Goal: Task Accomplishment & Management: Manage account settings

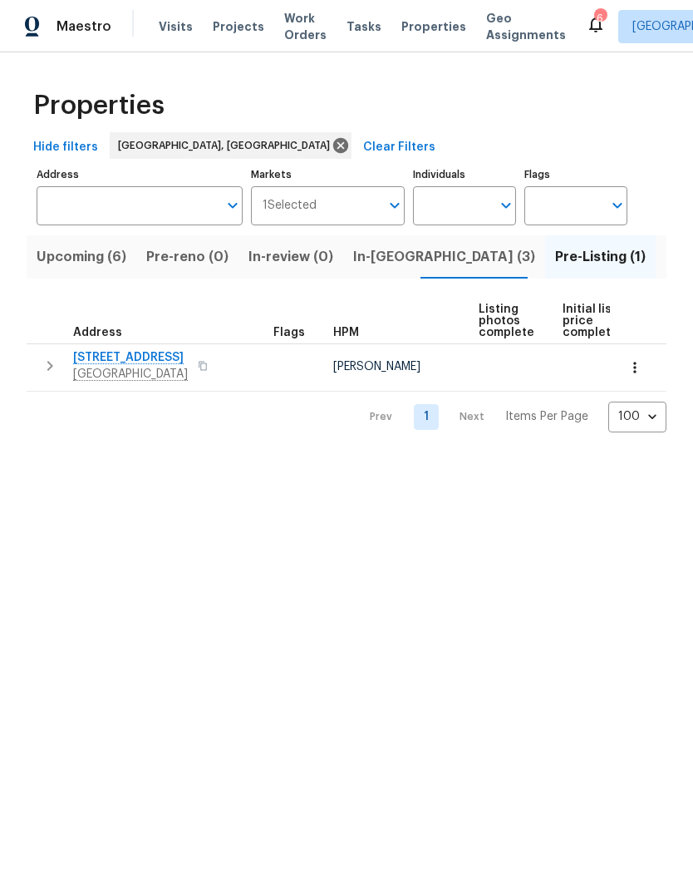
click at [106, 361] on span "4316 Chamberlayne Ave" at bounding box center [130, 357] width 115 height 17
click at [396, 262] on span "In-reno (3)" at bounding box center [444, 256] width 182 height 23
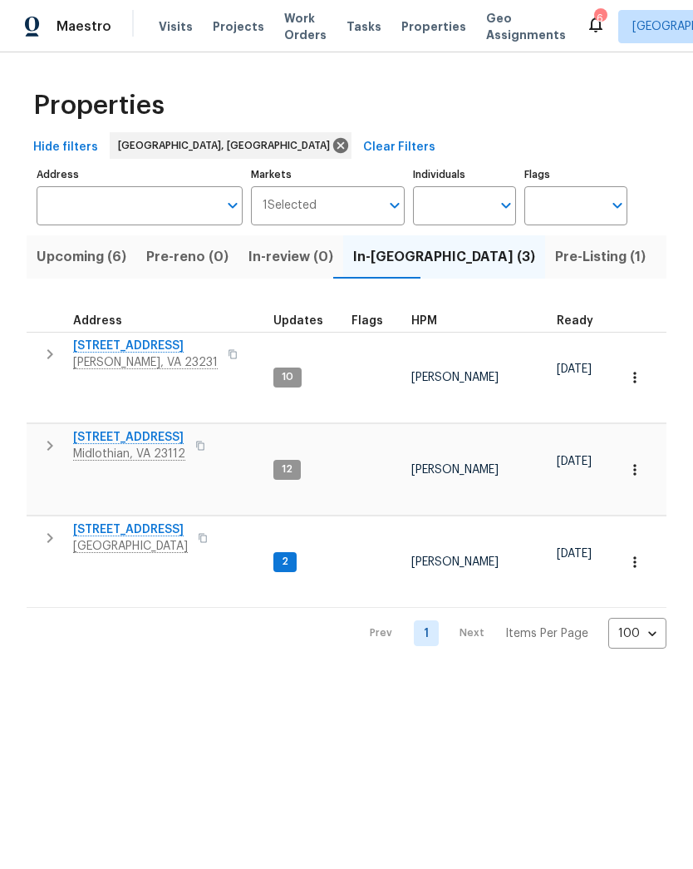
click at [98, 357] on span "Henrico, VA 23231" at bounding box center [145, 362] width 145 height 17
click at [105, 429] on span "12706 Forest Mill Dr" at bounding box center [129, 437] width 112 height 17
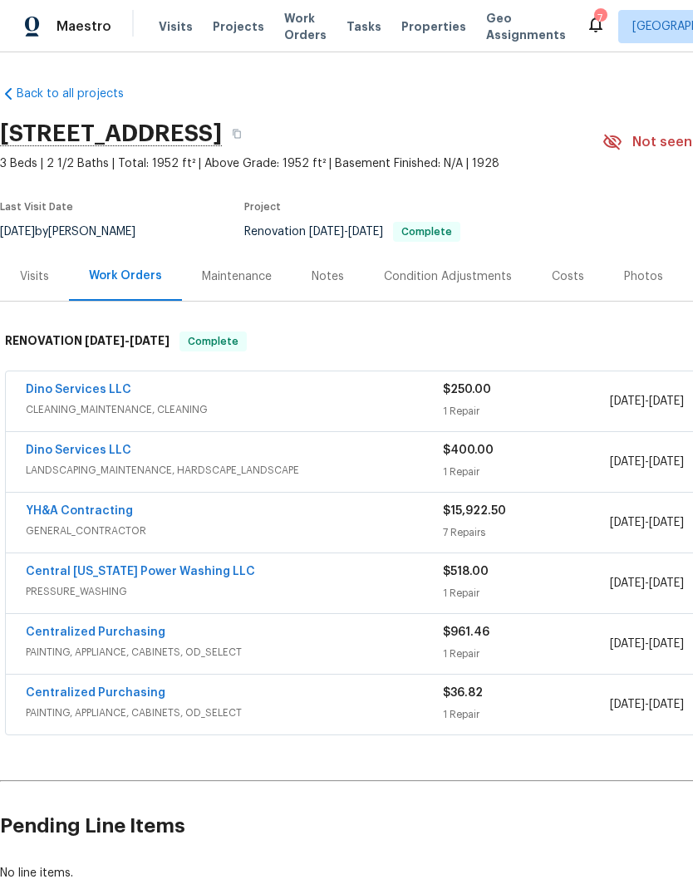
click at [322, 273] on div "Notes" at bounding box center [328, 276] width 32 height 17
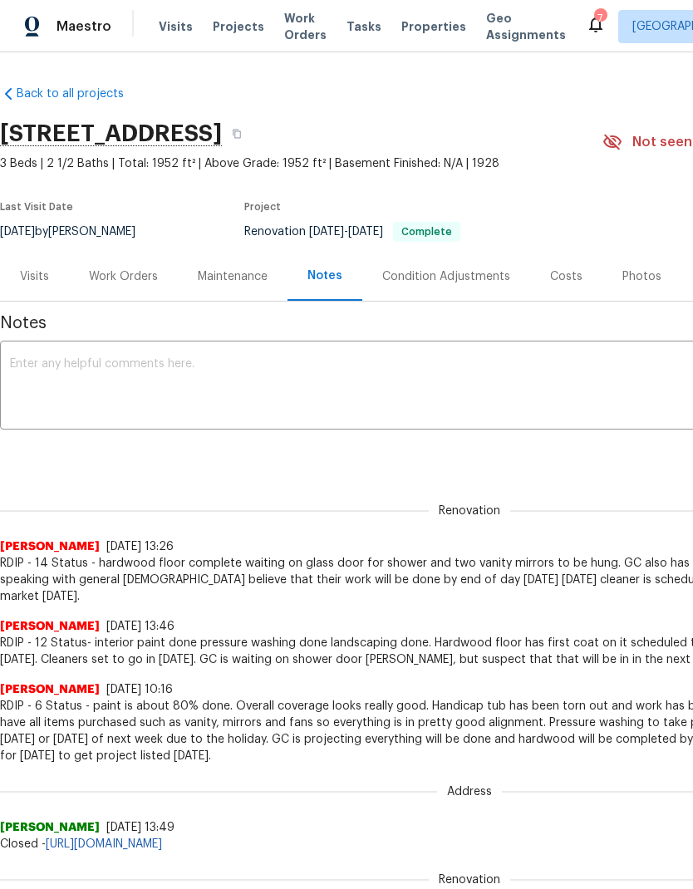
click at [75, 384] on textarea at bounding box center [469, 387] width 919 height 58
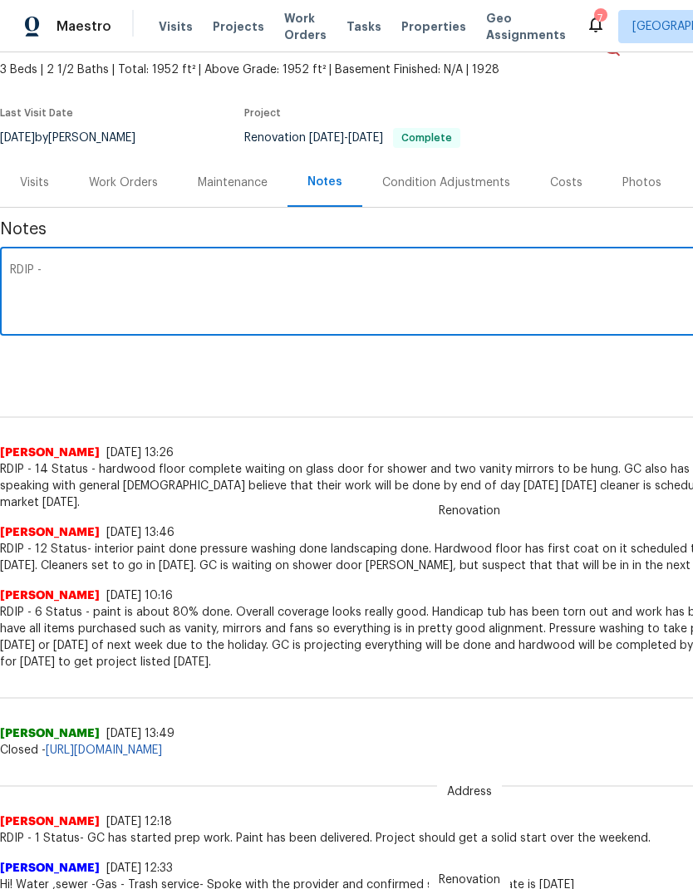
scroll to position [94, 0]
click at [589, 268] on textarea "RDIP -" at bounding box center [469, 293] width 919 height 58
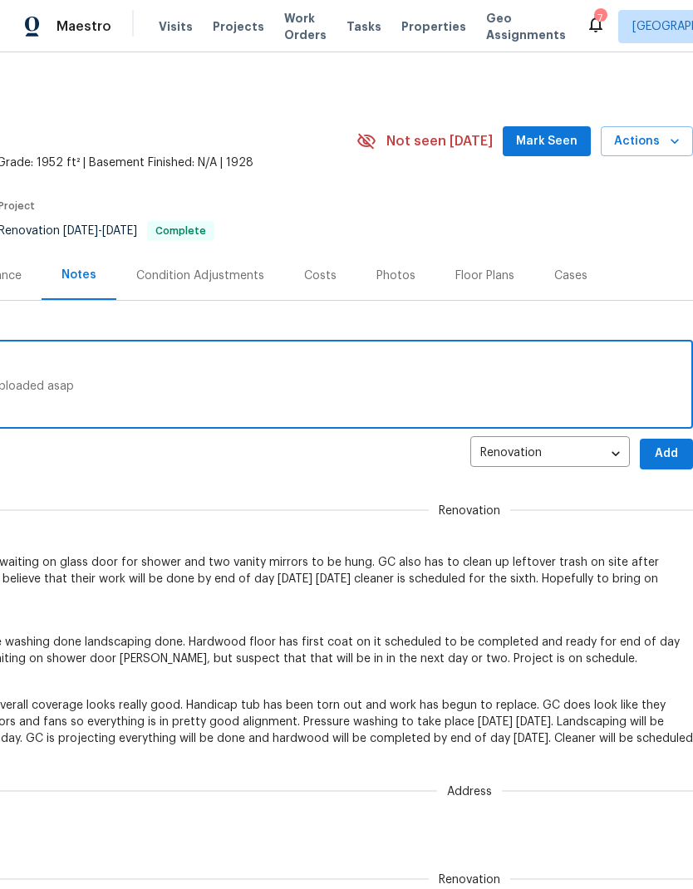
scroll to position [1, 246]
type textarea "RDIP - 18 Status - project complete, photos to be uploaded asap"
click at [663, 454] on span "Add" at bounding box center [666, 454] width 27 height 21
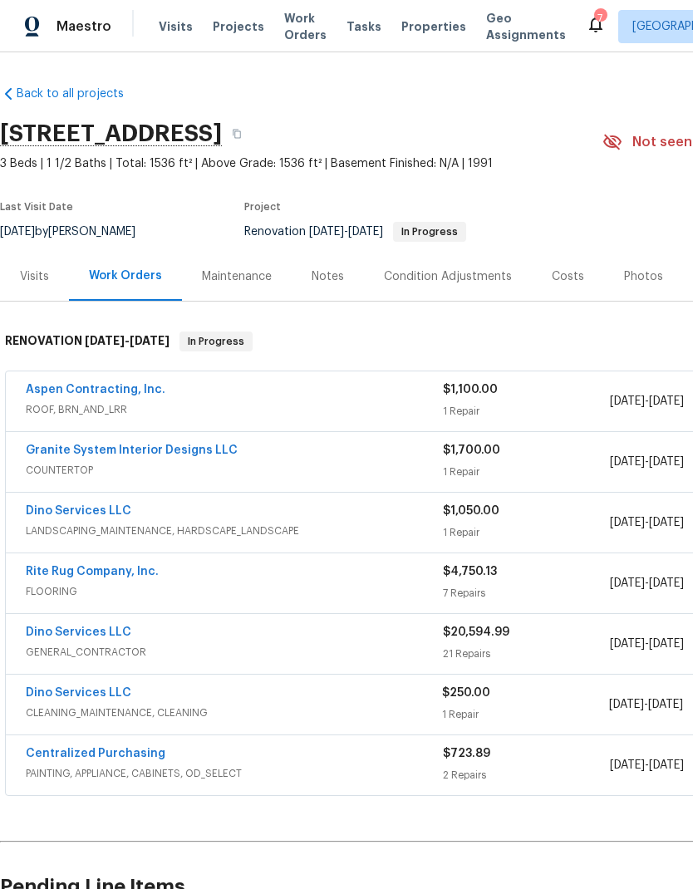
click at [333, 287] on div "Notes" at bounding box center [328, 276] width 72 height 49
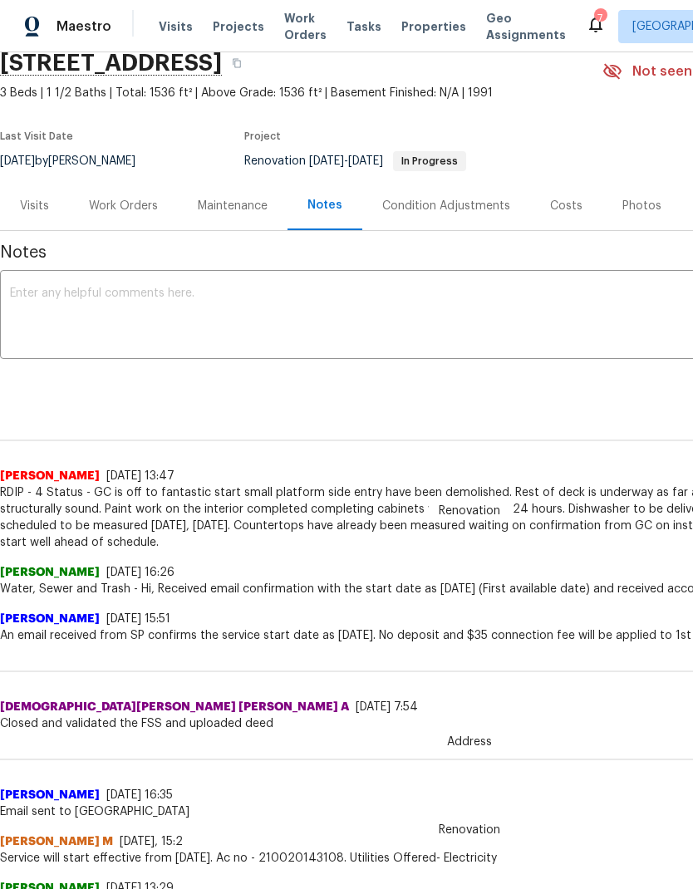
scroll to position [71, 0]
click at [527, 332] on textarea at bounding box center [469, 317] width 919 height 58
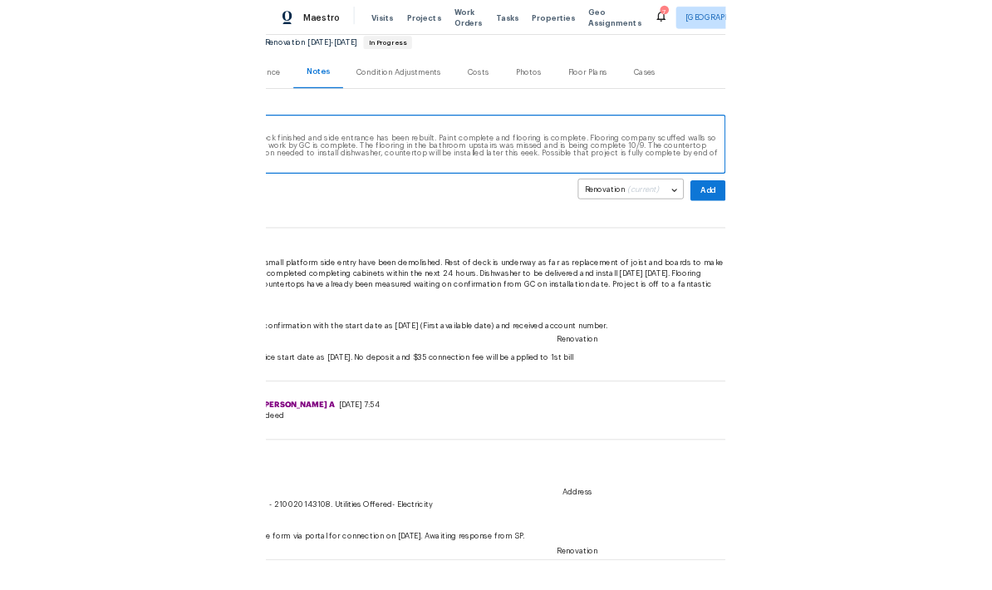
scroll to position [168, 0]
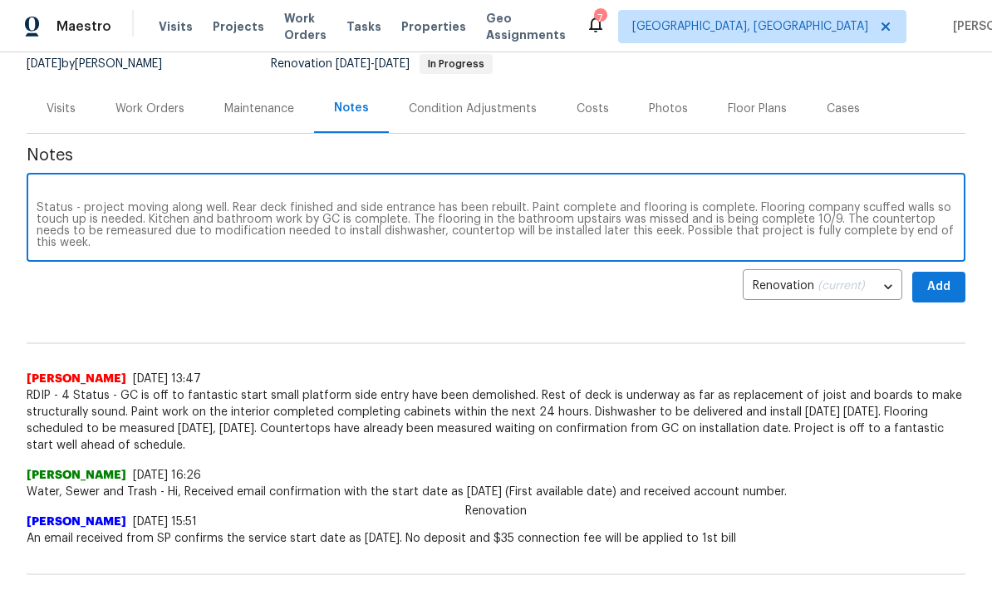
click at [618, 230] on textarea "RDIP - 10 Status - project moving along well. Rear deck finished and side entra…" at bounding box center [496, 219] width 919 height 58
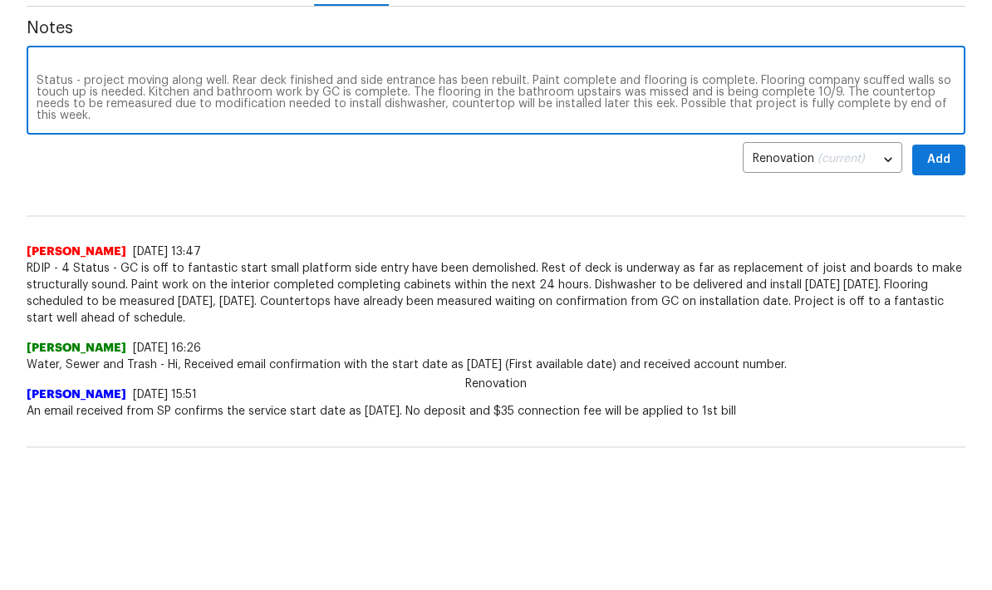
scroll to position [0, 0]
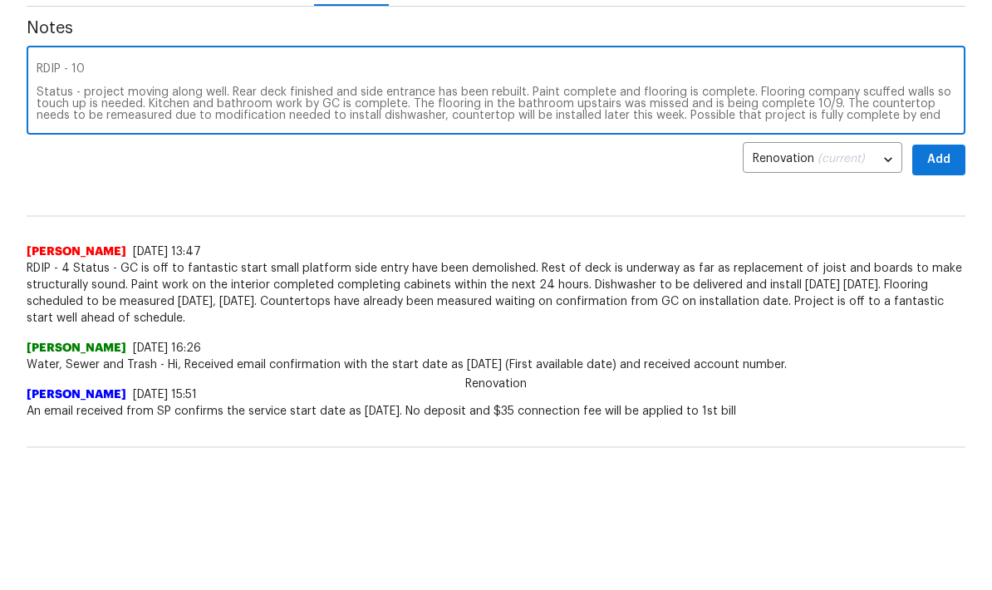
click at [692, 190] on textarea "RDIP - 10 Status - project moving along well. Rear deck finished and side entra…" at bounding box center [496, 219] width 919 height 58
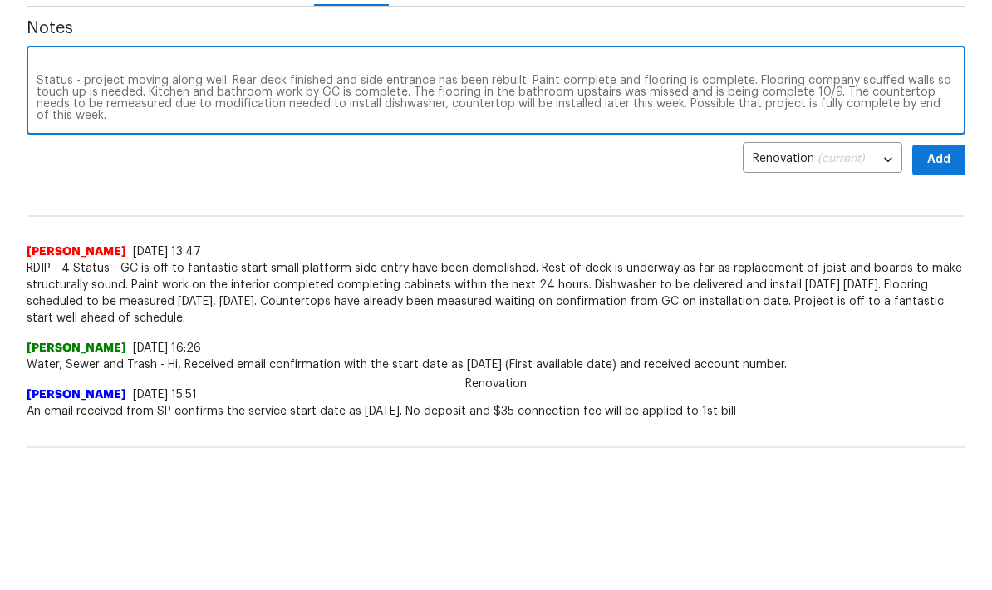
type textarea "RDIP - 10 Status - project moving along well. Rear deck finished and side entra…"
click at [692, 272] on button "Add" at bounding box center [939, 287] width 53 height 31
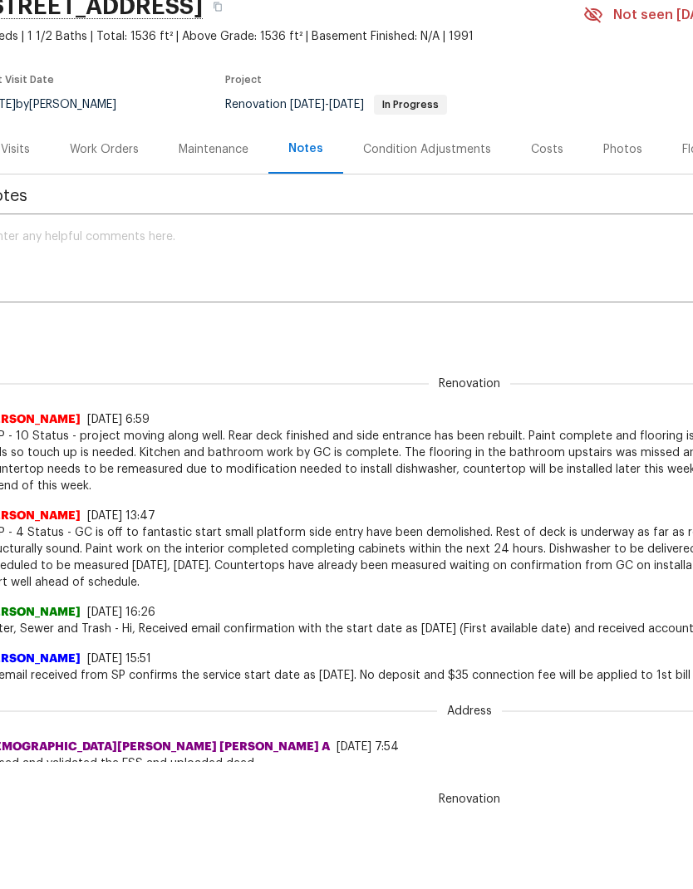
scroll to position [0, 20]
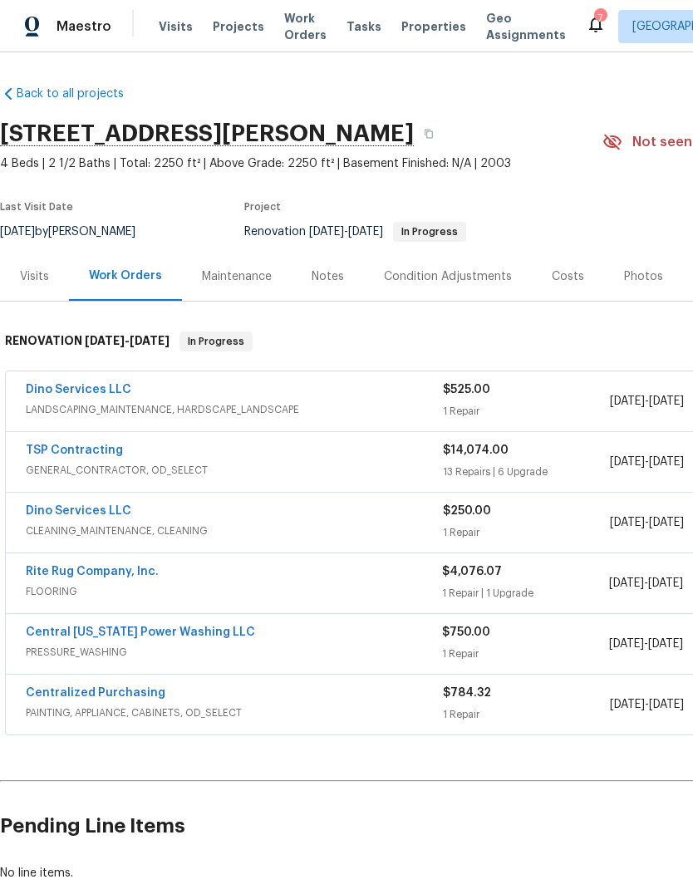
click at [326, 267] on div "Notes" at bounding box center [328, 276] width 72 height 49
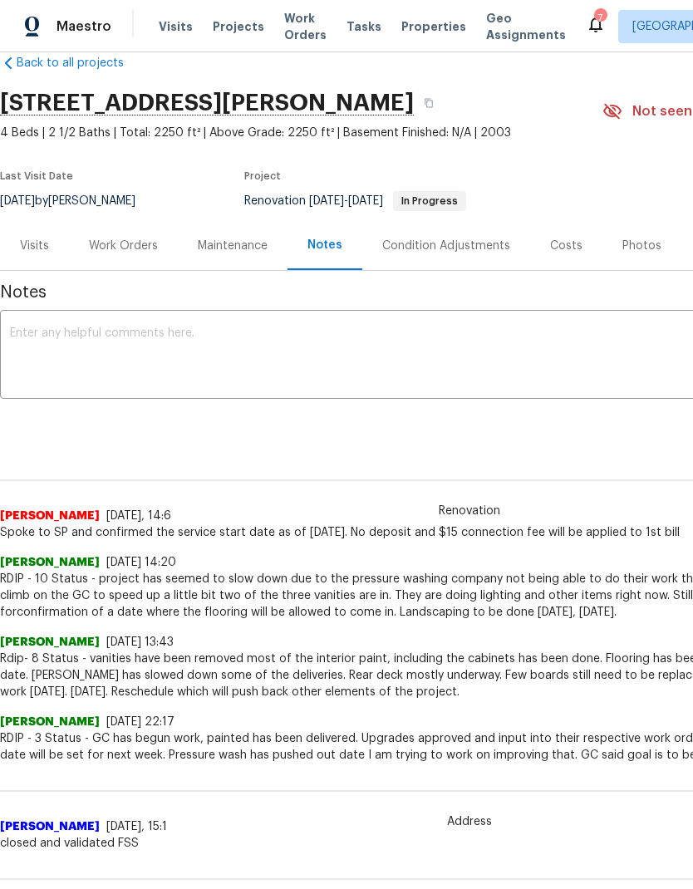
scroll to position [31, 0]
click at [76, 360] on textarea at bounding box center [469, 356] width 919 height 58
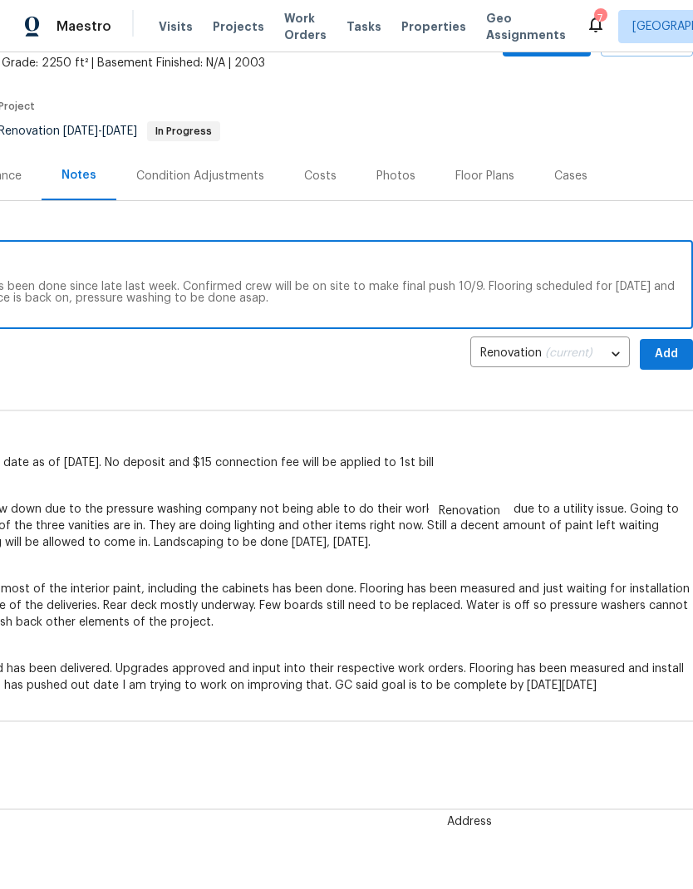
scroll to position [101, 246]
type textarea "RDIP - 14 Status - project stalled, not much work has been done since late last…"
click at [672, 349] on span "Add" at bounding box center [666, 354] width 27 height 21
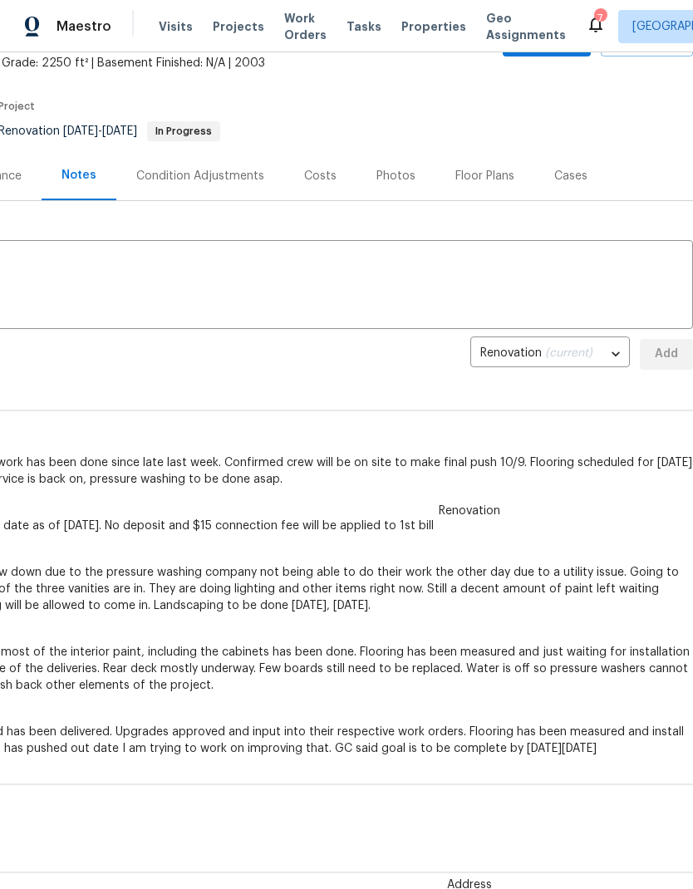
click at [476, 147] on section "12706 Forest Mill Dr, Midlothian, VA 23112 4 Beds | 2 1/2 Baths | Total: 2250 f…" at bounding box center [223, 82] width 939 height 140
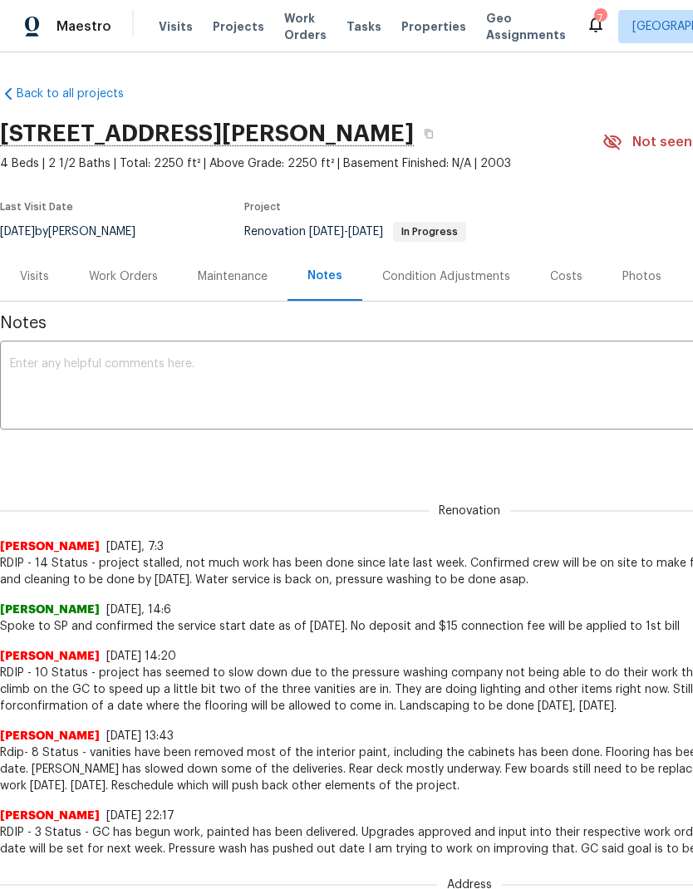
scroll to position [0, 0]
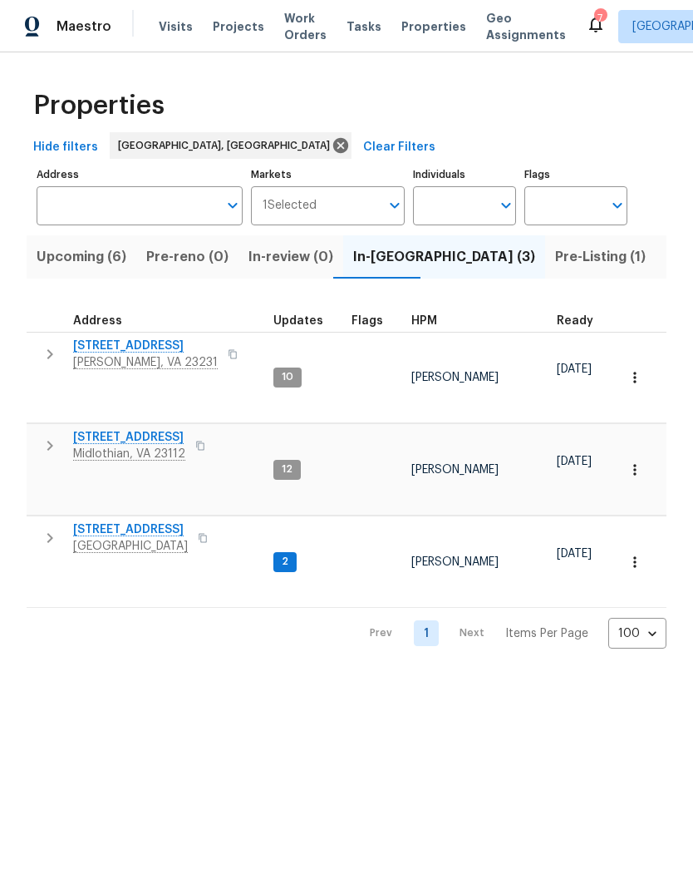
click at [121, 538] on span "[GEOGRAPHIC_DATA]" at bounding box center [130, 546] width 115 height 17
click at [105, 521] on span "[STREET_ADDRESS]" at bounding box center [130, 529] width 115 height 17
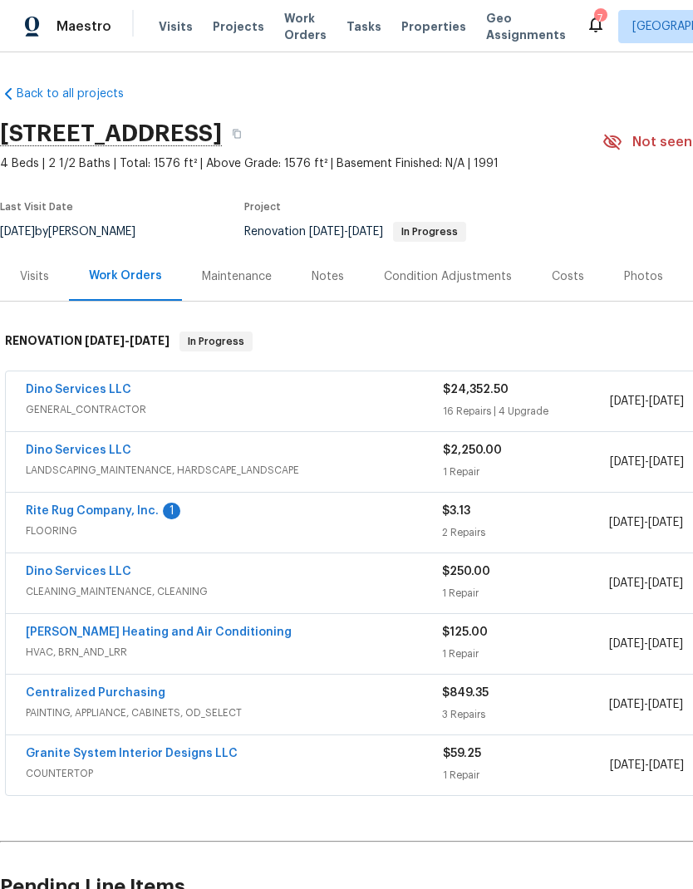
click at [89, 512] on link "Rite Rug Company, Inc." at bounding box center [92, 511] width 133 height 12
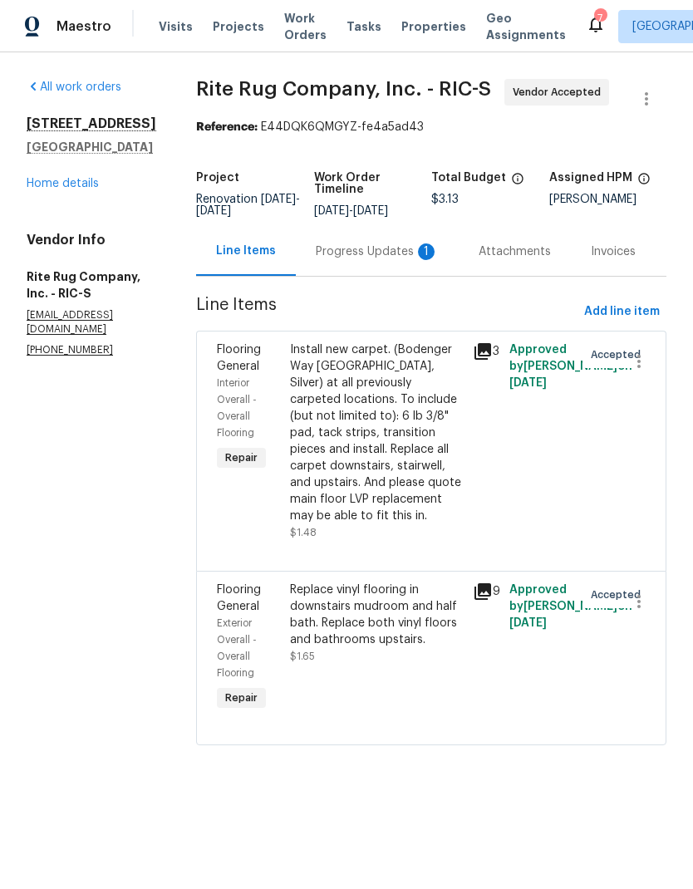
click at [366, 240] on div "Progress Updates 1" at bounding box center [377, 251] width 163 height 49
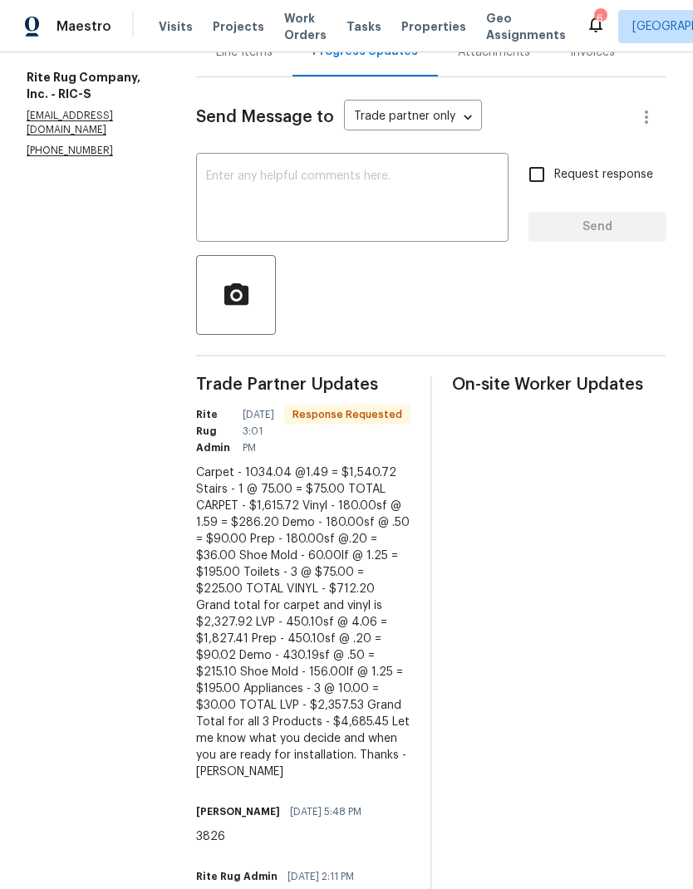
scroll to position [202, 0]
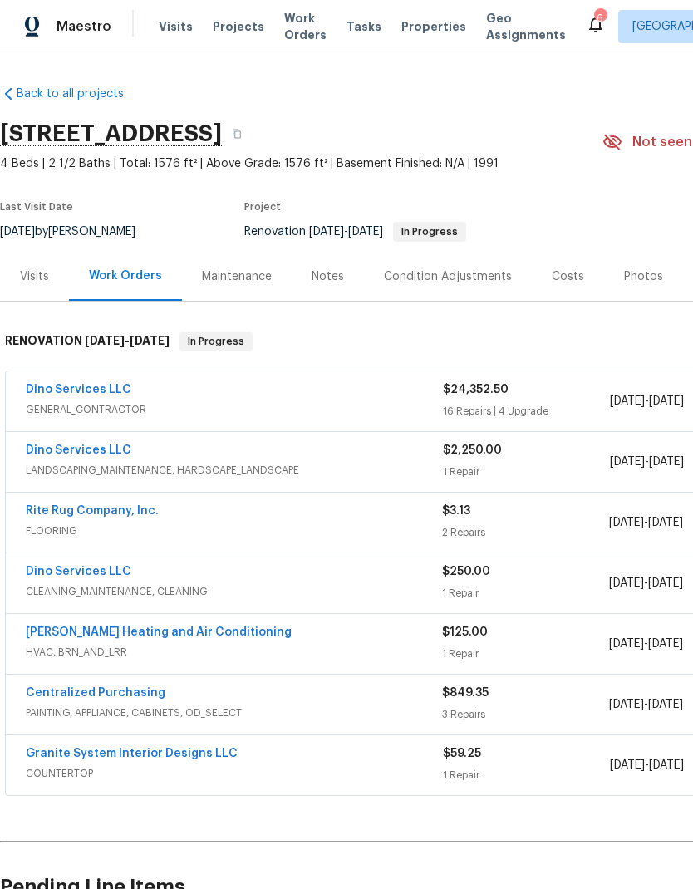
click at [65, 515] on link "Rite Rug Company, Inc." at bounding box center [92, 511] width 133 height 12
